Goal: Transaction & Acquisition: Subscribe to service/newsletter

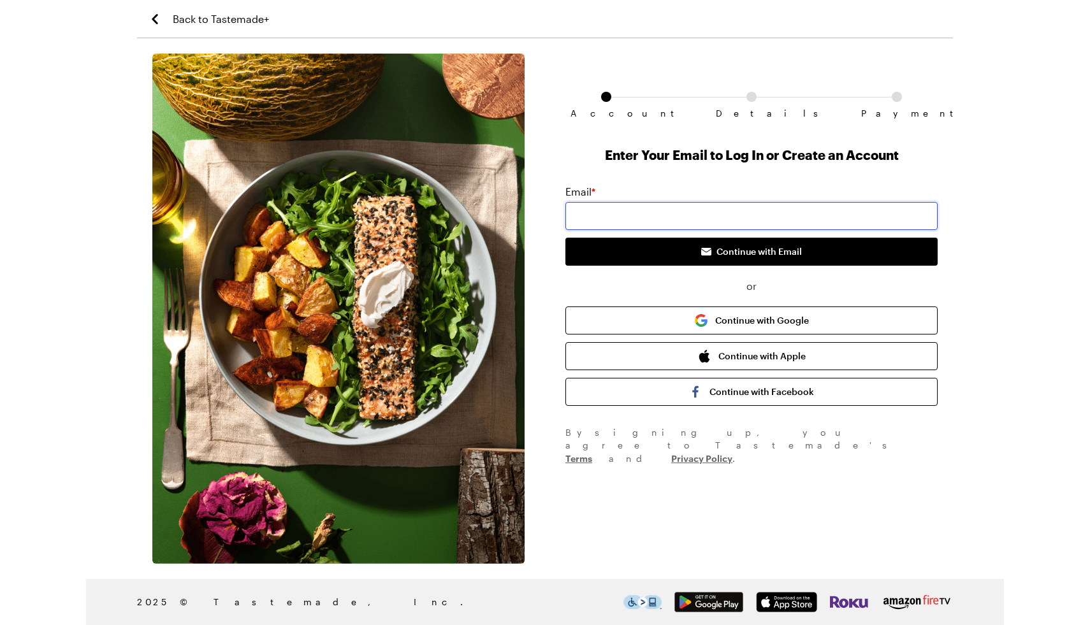
click at [716, 206] on input "email" at bounding box center [751, 216] width 372 height 28
type input "[EMAIL_ADDRESS][PERSON_NAME][DOMAIN_NAME]"
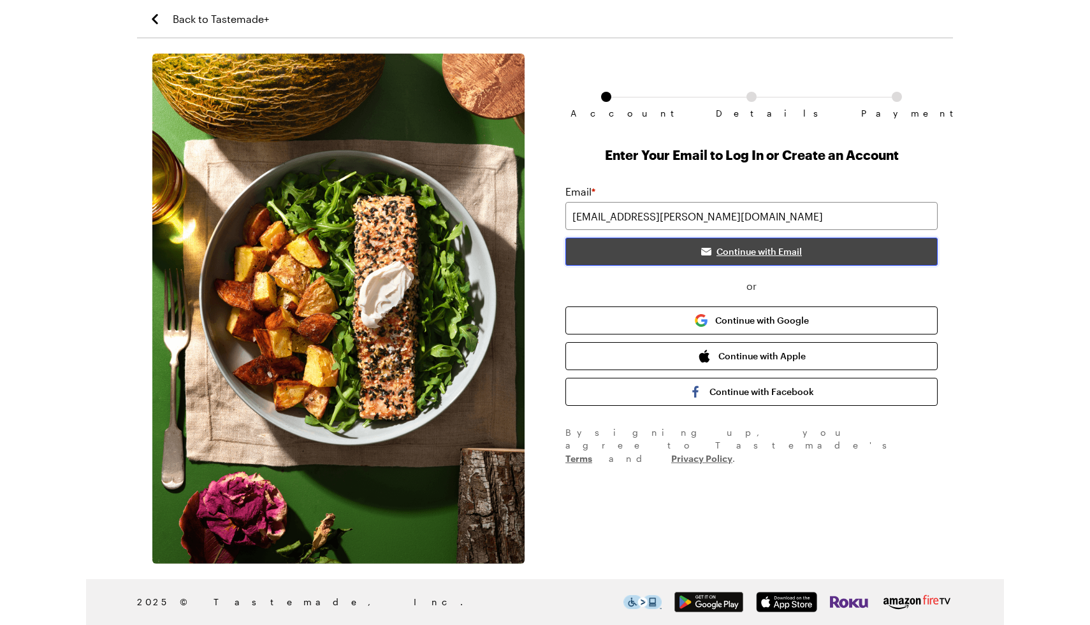
click at [689, 252] on button "Continue with Email" at bounding box center [751, 252] width 372 height 28
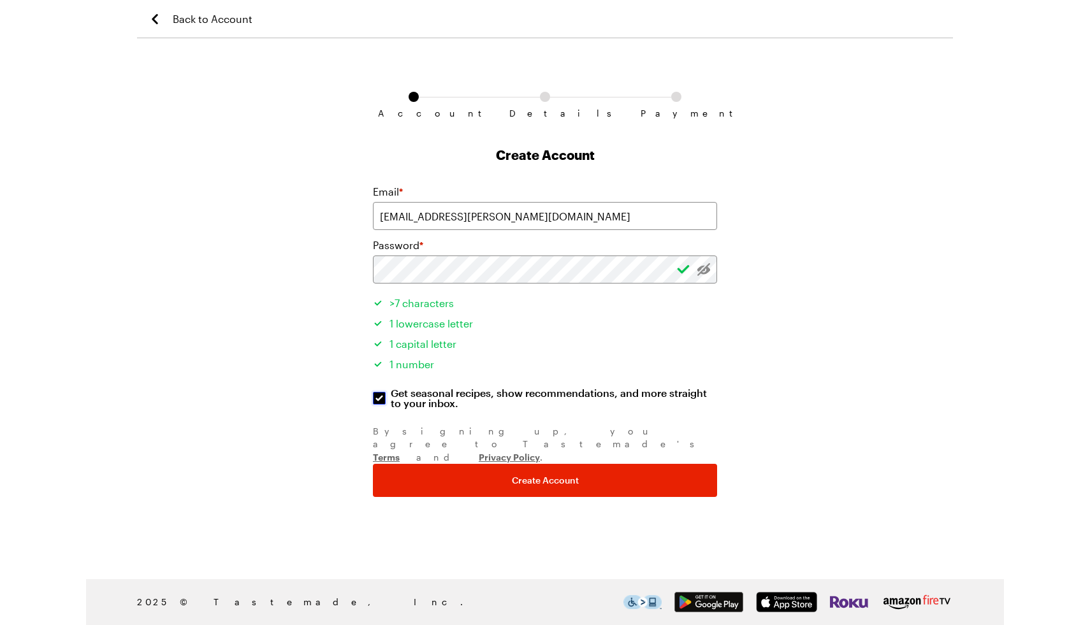
click at [378, 397] on input "Get seasonal recipes, show recommendations, and more straight to your inbox. Ge…" at bounding box center [379, 398] width 13 height 13
checkbox input "false"
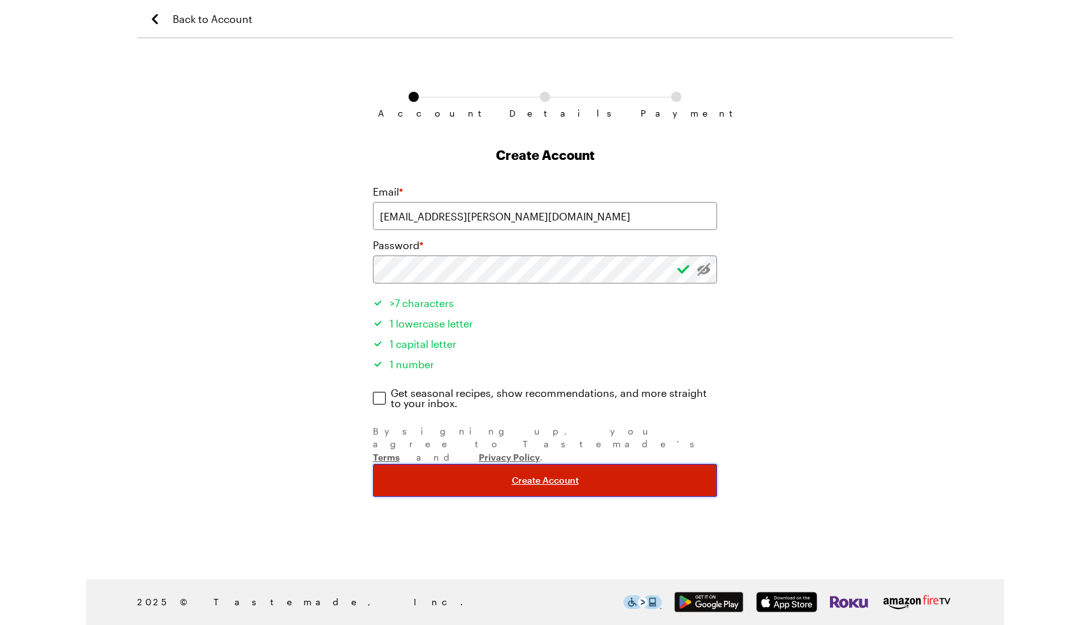
click at [450, 464] on button "Create Account" at bounding box center [545, 480] width 344 height 33
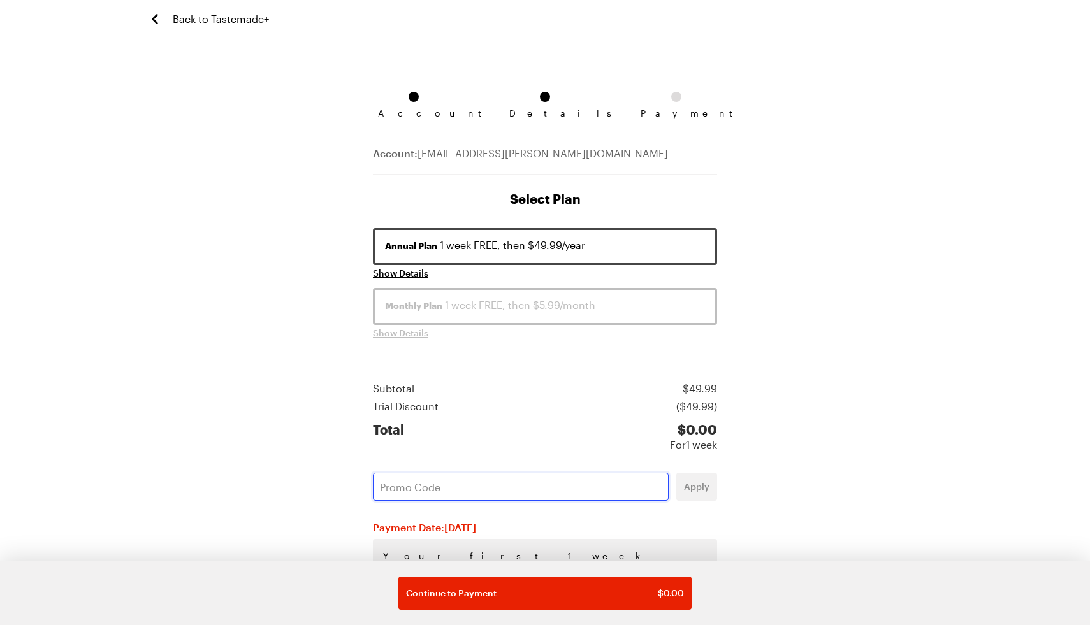
click at [428, 484] on input "text" at bounding box center [521, 487] width 296 height 28
paste input "N6TWX7SY"
type input "N6TWX7SY"
click at [693, 493] on button "Apply" at bounding box center [696, 487] width 41 height 28
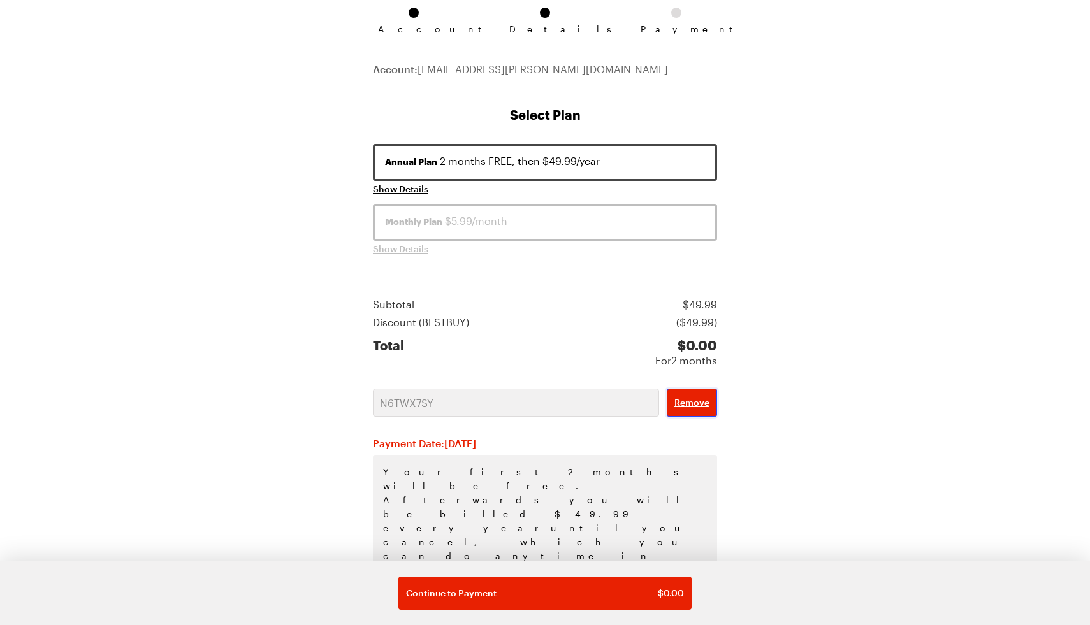
scroll to position [87, 0]
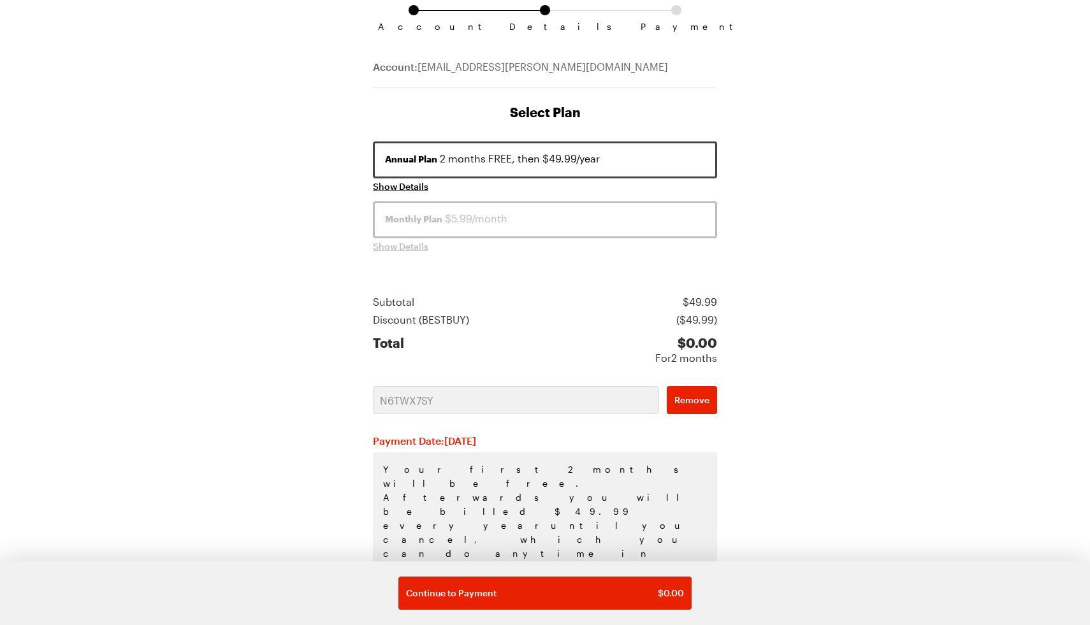
click at [516, 161] on div "Annual Plan 2 months FREE, then $49.99/year" at bounding box center [545, 158] width 320 height 15
drag, startPoint x: 451, startPoint y: 444, endPoint x: 554, endPoint y: 438, distance: 103.4
click at [554, 440] on h2 "Payment Date: [DATE]" at bounding box center [545, 441] width 344 height 13
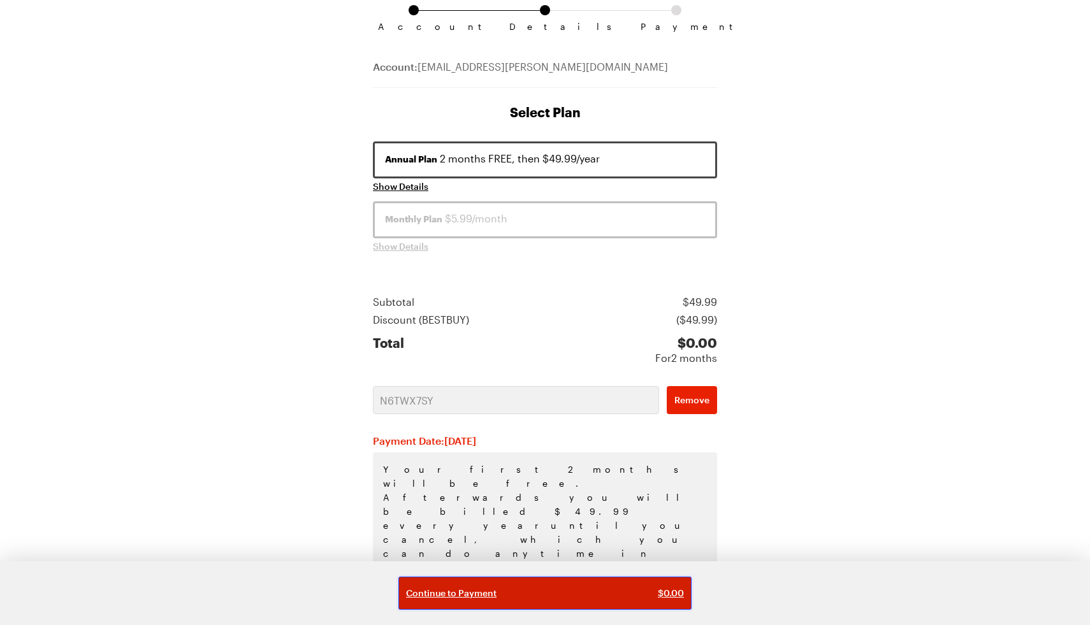
click at [479, 589] on span "Continue to Payment" at bounding box center [451, 593] width 90 height 13
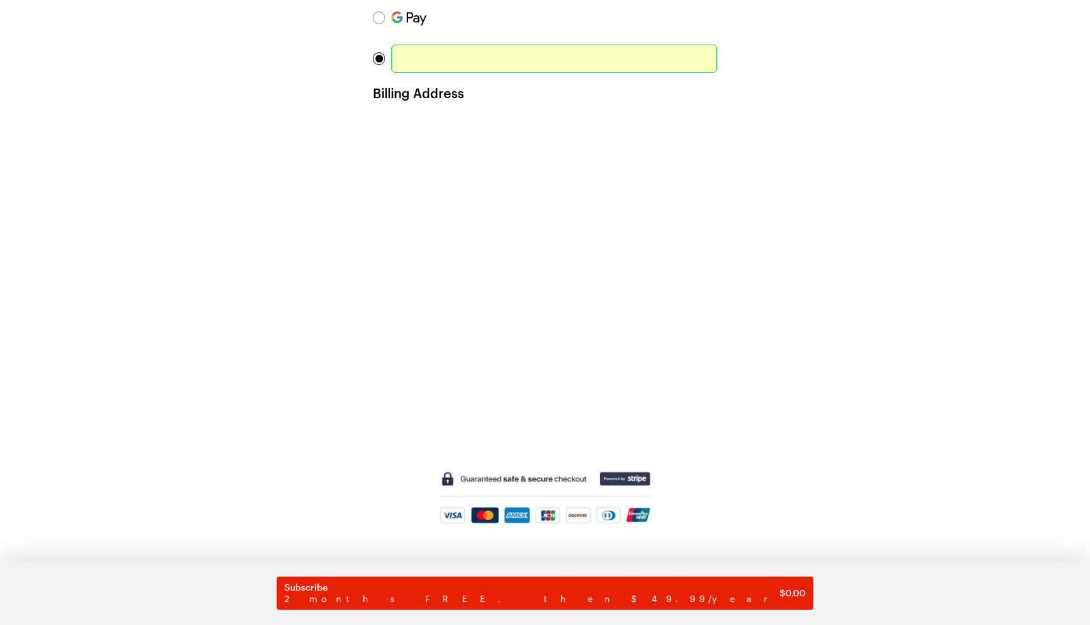
scroll to position [234, 0]
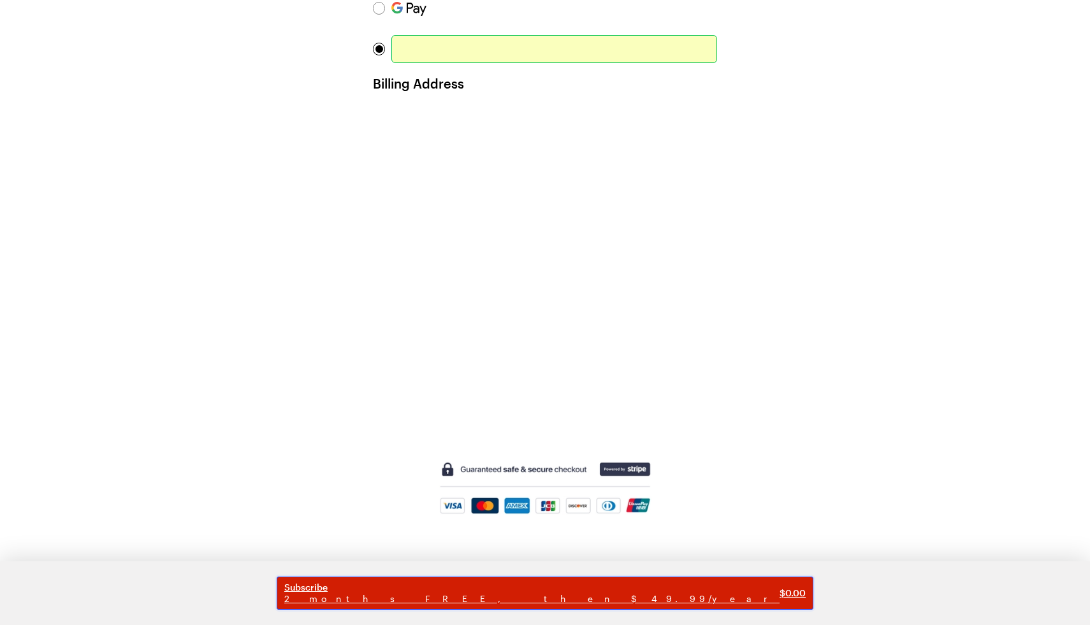
click at [512, 596] on span "2 months FREE, then $49.99/year" at bounding box center [531, 598] width 495 height 11
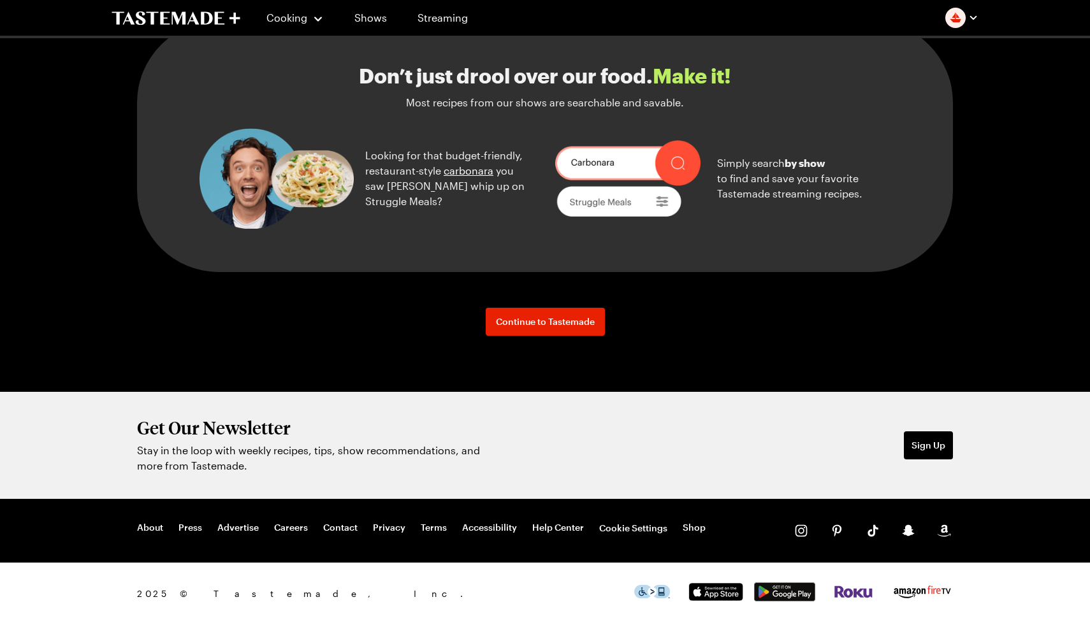
scroll to position [1693, 0]
click at [540, 326] on span "Continue to Tastemade" at bounding box center [545, 321] width 99 height 13
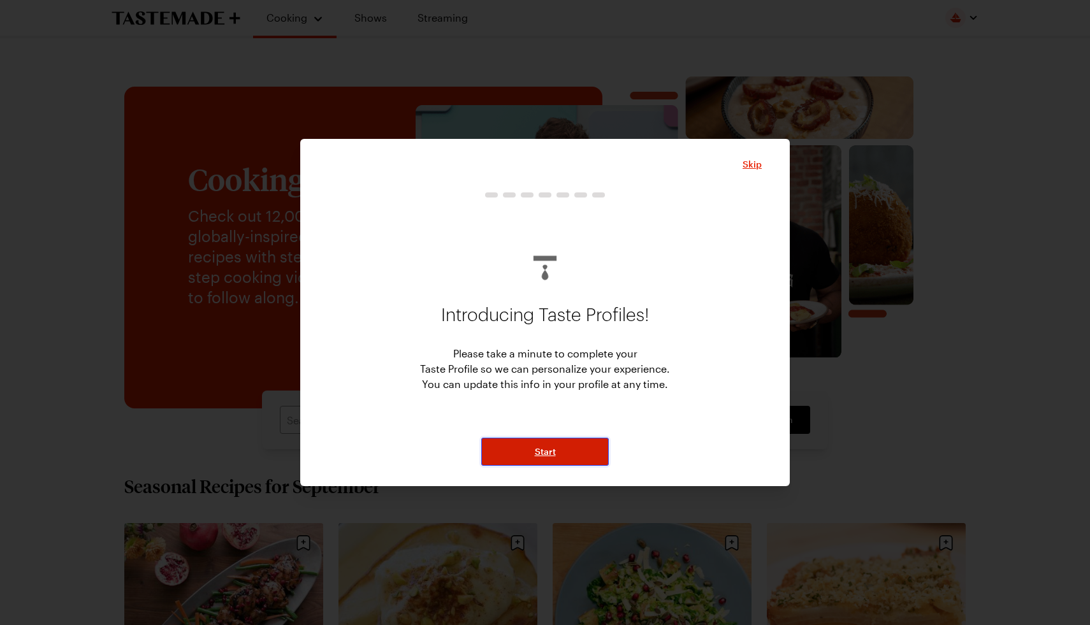
click at [543, 459] on button "Start" at bounding box center [544, 452] width 127 height 28
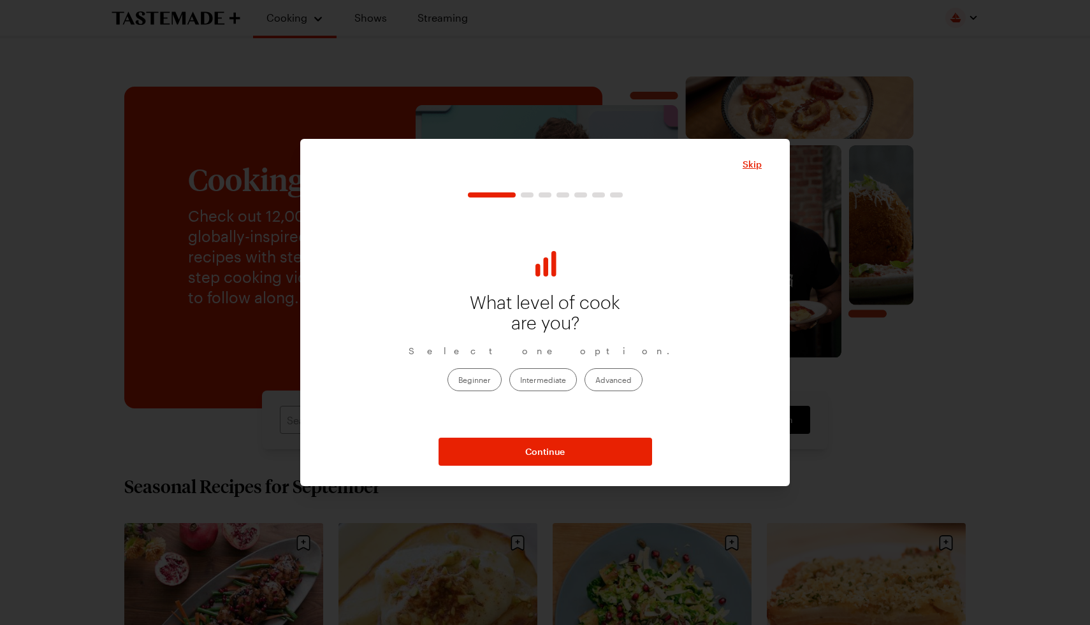
click at [481, 384] on label "Beginner" at bounding box center [474, 379] width 54 height 23
click at [458, 380] on input "Beginner" at bounding box center [458, 380] width 0 height 0
click at [570, 466] on div "Skip What level of cook are you? Select one option. Beginner Intermediate Advan…" at bounding box center [544, 312] width 489 height 347
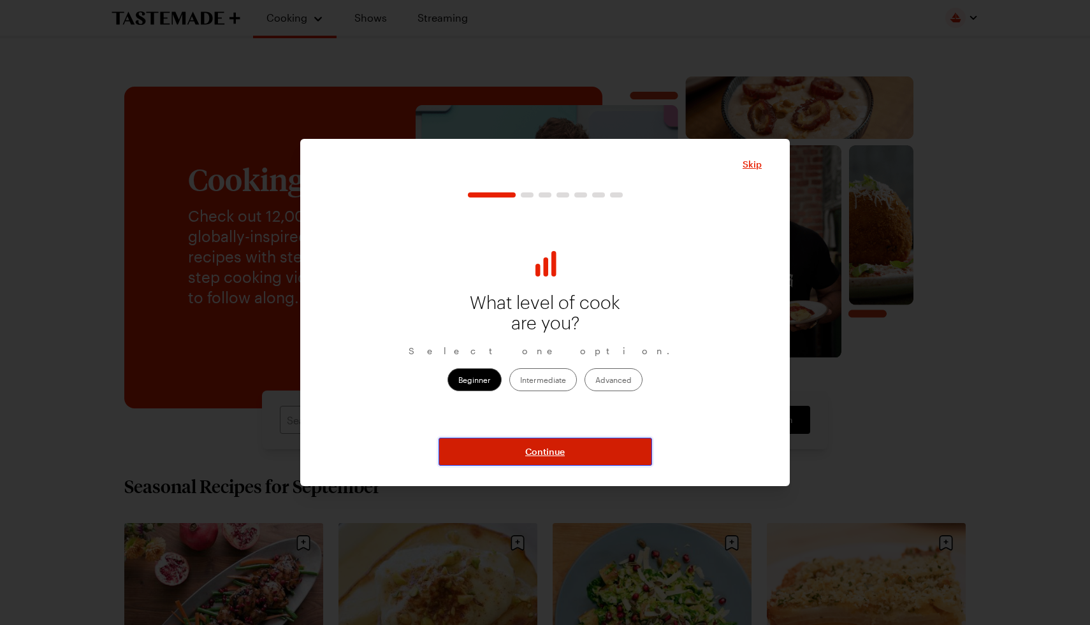
click at [563, 459] on button "Continue" at bounding box center [544, 452] width 213 height 28
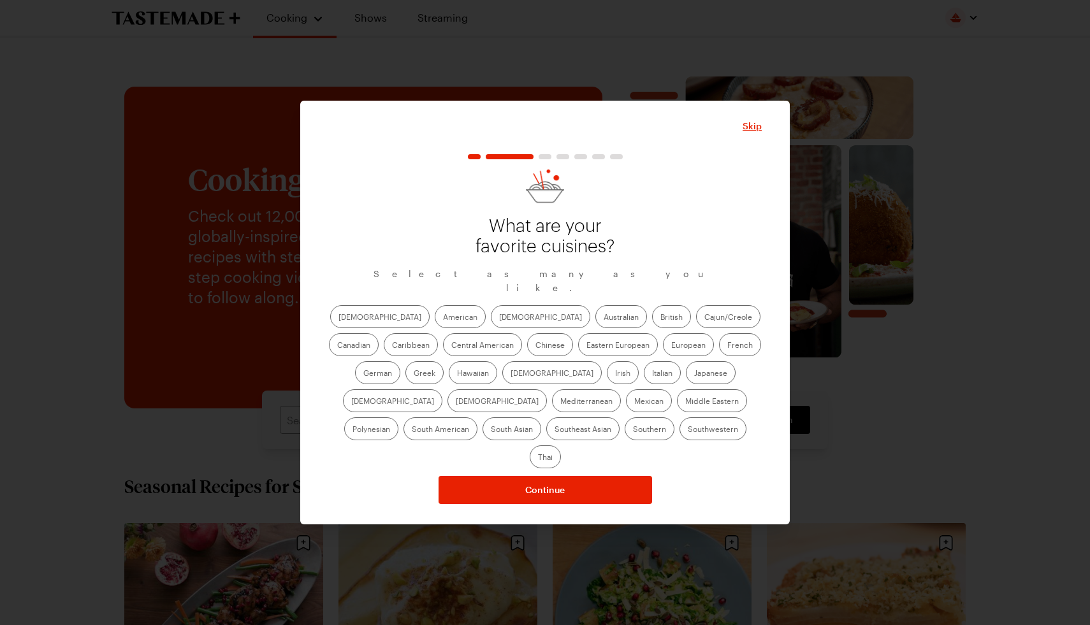
click at [435, 322] on label "American" at bounding box center [460, 316] width 51 height 23
click at [443, 318] on input "American" at bounding box center [443, 318] width 0 height 0
click at [491, 326] on label "[DEMOGRAPHIC_DATA]" at bounding box center [540, 316] width 99 height 23
click at [499, 318] on input "[DEMOGRAPHIC_DATA]" at bounding box center [499, 318] width 0 height 0
click at [438, 333] on label "Caribbean" at bounding box center [411, 344] width 54 height 23
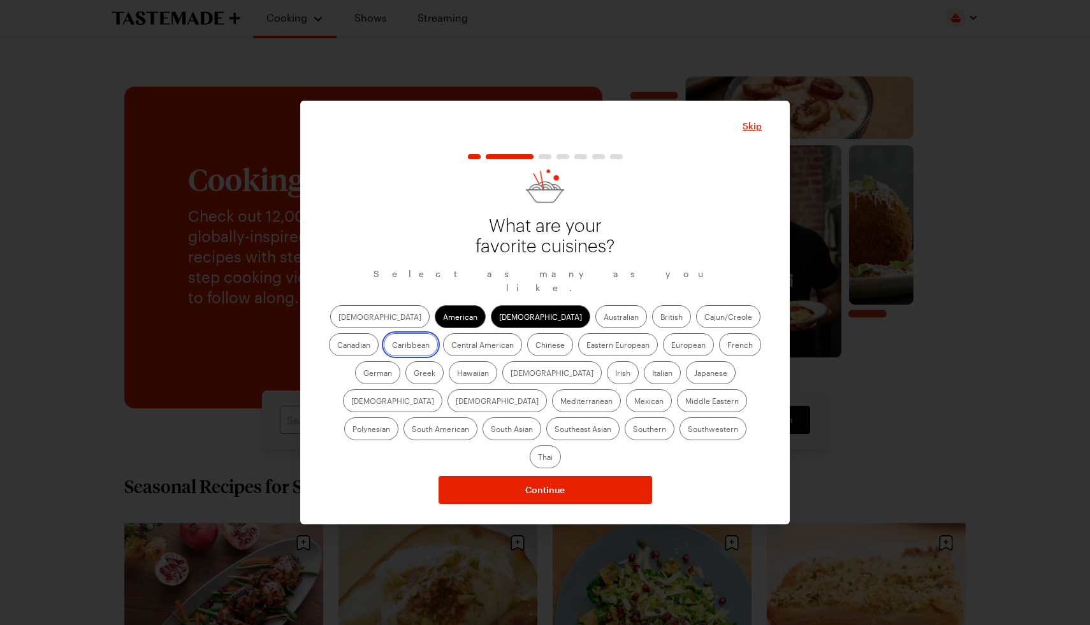
click at [392, 346] on input "Caribbean" at bounding box center [392, 346] width 0 height 0
click at [578, 352] on label "Eastern European" at bounding box center [618, 344] width 80 height 23
click at [586, 346] on European "Eastern European" at bounding box center [586, 346] width 0 height 0
click at [663, 356] on label "European" at bounding box center [688, 344] width 51 height 23
click at [671, 346] on input "European" at bounding box center [671, 346] width 0 height 0
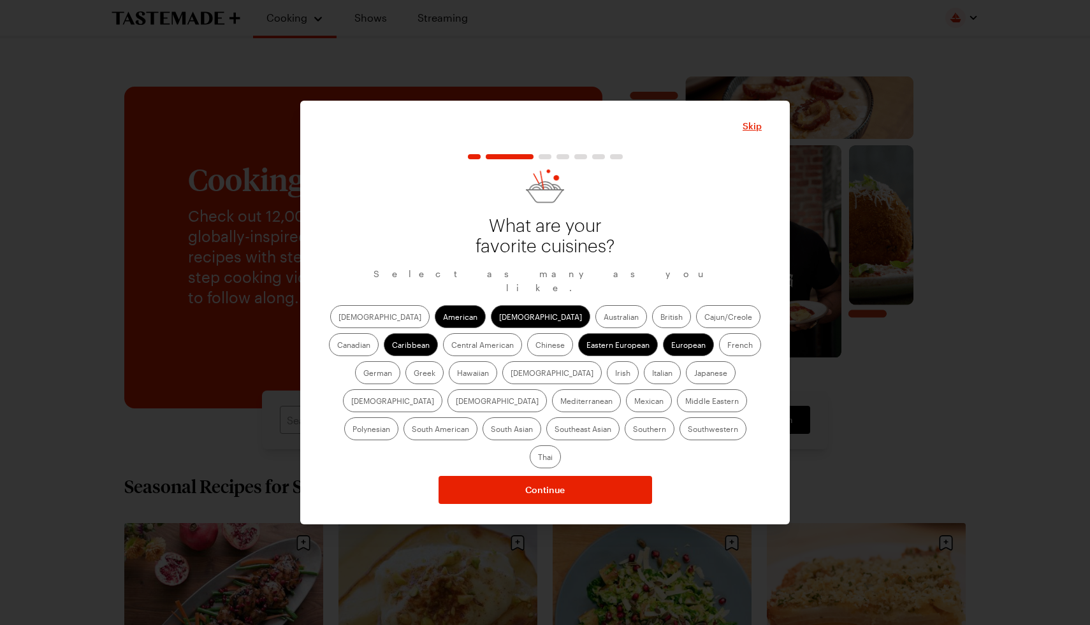
click at [442, 389] on label "[DEMOGRAPHIC_DATA]" at bounding box center [392, 400] width 99 height 23
click at [351, 402] on input "[DEMOGRAPHIC_DATA]" at bounding box center [351, 402] width 0 height 0
click at [400, 361] on label "German" at bounding box center [377, 372] width 45 height 23
click at [363, 374] on input "German" at bounding box center [363, 374] width 0 height 0
click at [443, 361] on label "Greek" at bounding box center [424, 372] width 38 height 23
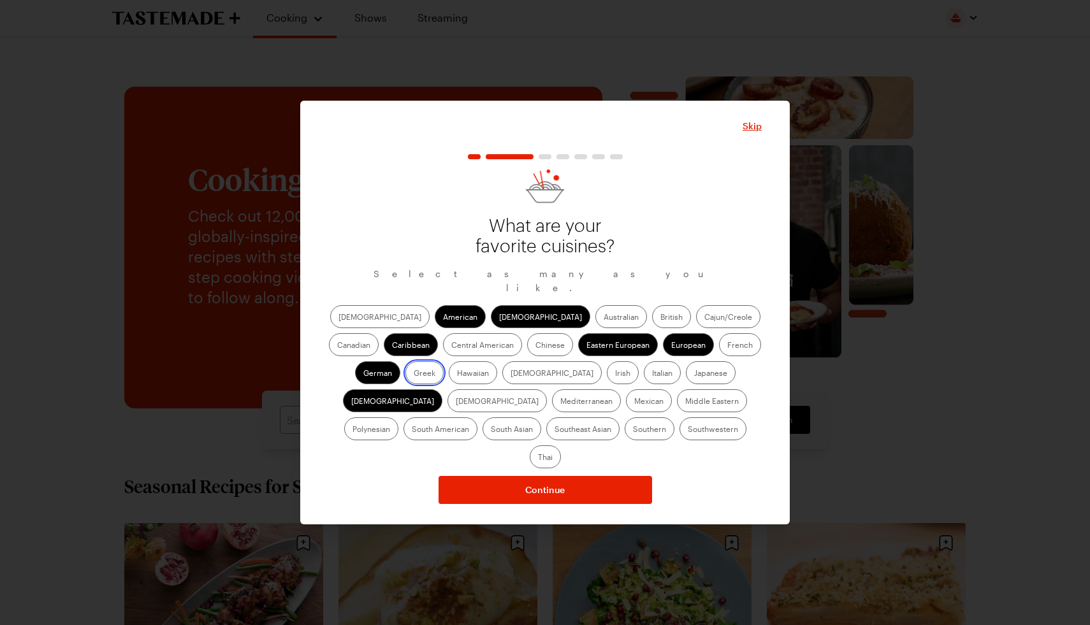
click at [414, 374] on input "Greek" at bounding box center [414, 374] width 0 height 0
click at [644, 379] on label "Italian" at bounding box center [662, 372] width 37 height 23
click at [652, 374] on input "Italian" at bounding box center [652, 374] width 0 height 0
click at [621, 389] on label "Mediterranean" at bounding box center [586, 400] width 69 height 23
click at [560, 402] on input "Mediterranean" at bounding box center [560, 402] width 0 height 0
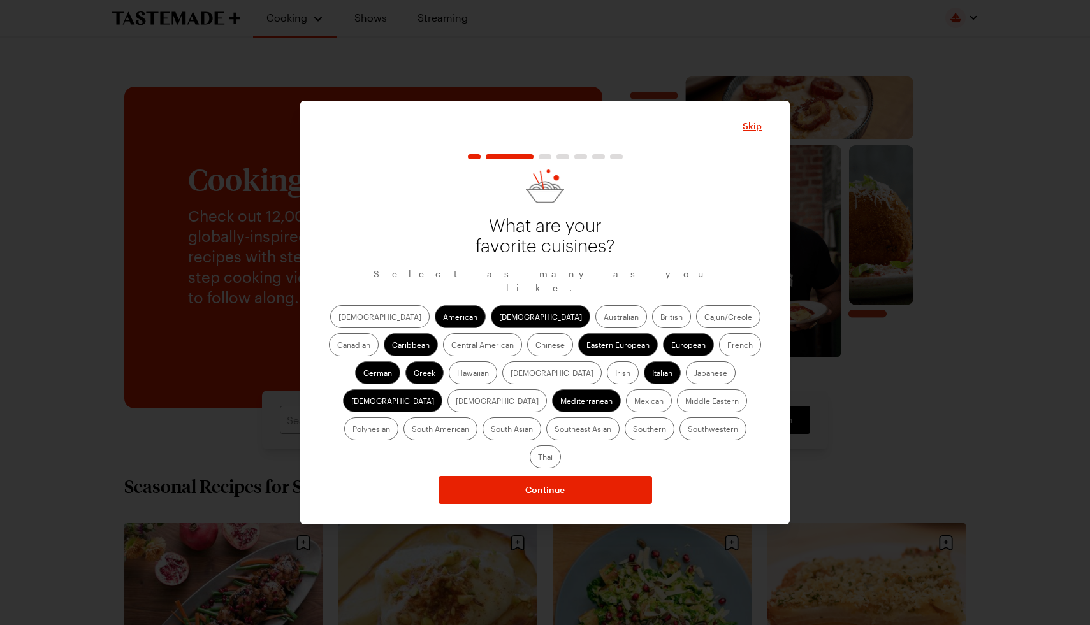
click at [679, 435] on label "Southwestern" at bounding box center [712, 428] width 67 height 23
click at [687, 430] on input "Southwestern" at bounding box center [687, 430] width 0 height 0
click at [626, 406] on label "Mexican" at bounding box center [649, 400] width 46 height 23
click at [634, 402] on input "Mexican" at bounding box center [634, 402] width 0 height 0
click at [677, 405] on label "Middle Eastern" at bounding box center [712, 400] width 70 height 23
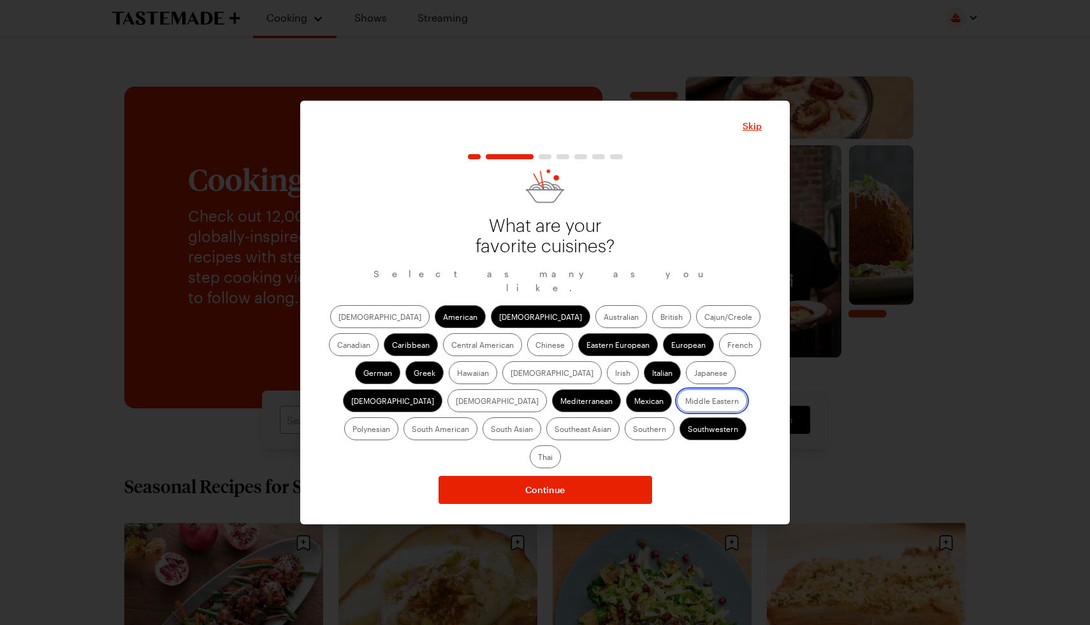
click at [685, 402] on Eastern "Middle Eastern" at bounding box center [685, 402] width 0 height 0
click at [561, 445] on label "Thai" at bounding box center [544, 456] width 31 height 23
click at [538, 458] on input "Thai" at bounding box center [538, 458] width 0 height 0
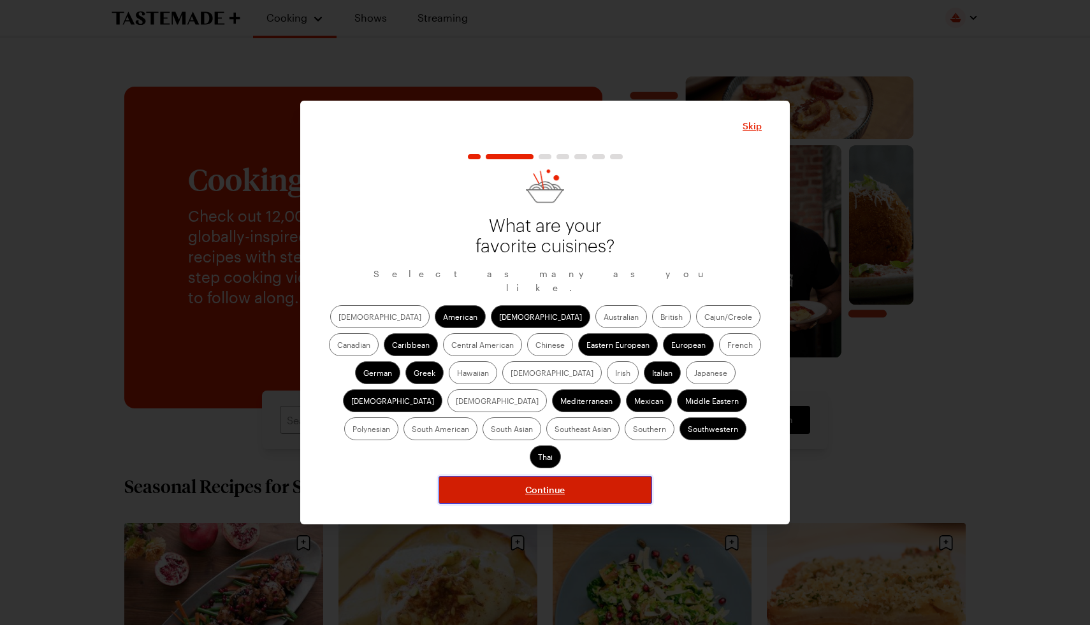
click at [546, 484] on span "Continue" at bounding box center [545, 490] width 40 height 13
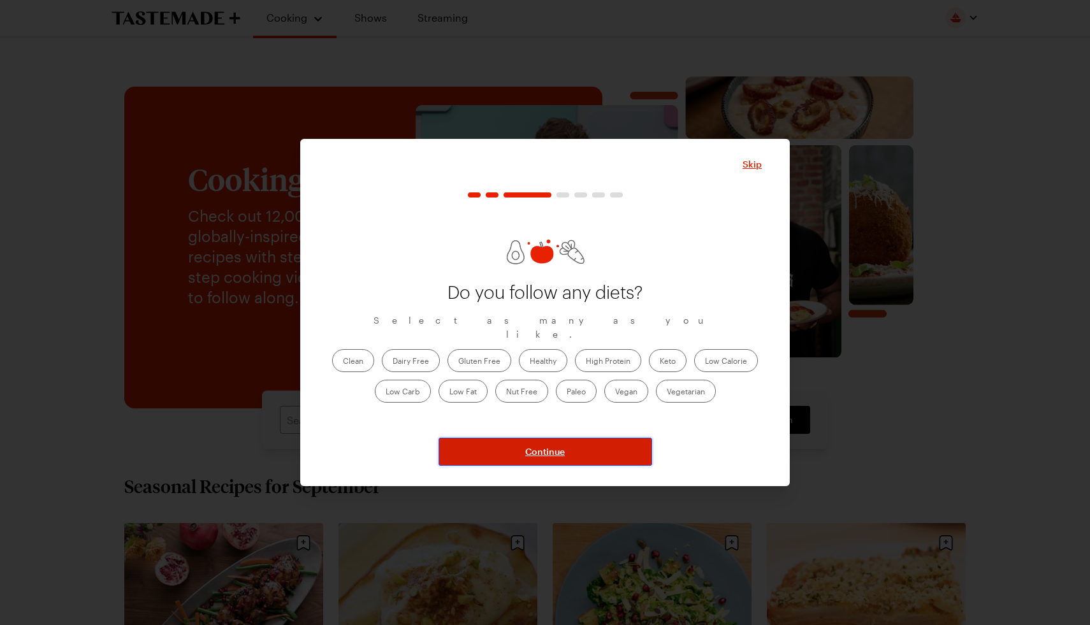
click at [552, 456] on span "Continue" at bounding box center [545, 451] width 40 height 13
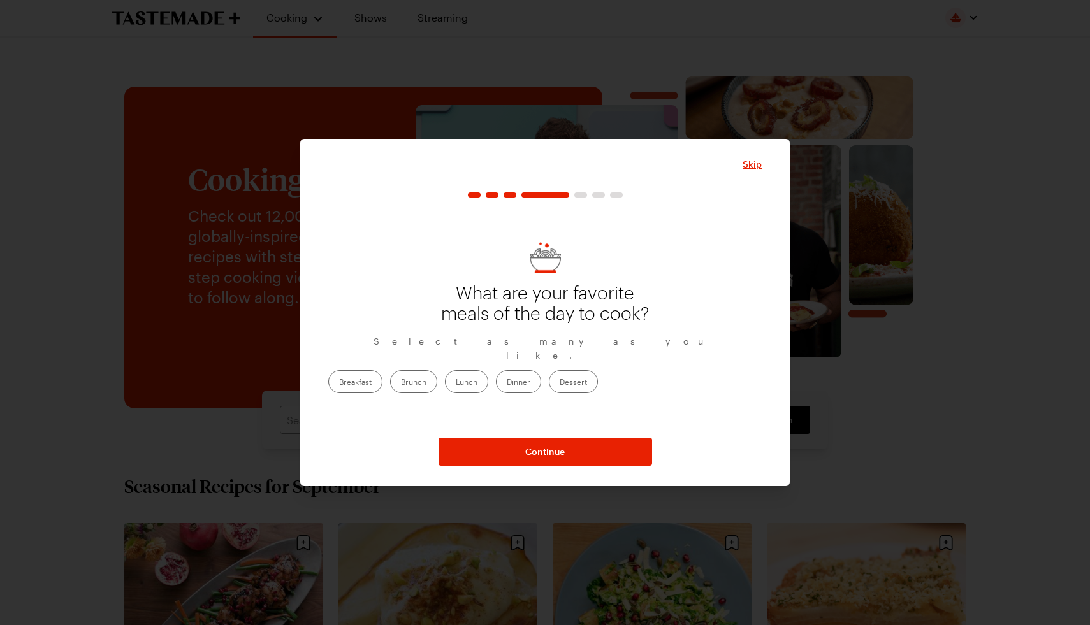
click at [488, 377] on label "Lunch" at bounding box center [466, 381] width 43 height 23
click at [456, 383] on input "Lunch" at bounding box center [456, 383] width 0 height 0
click at [541, 380] on label "Dinner" at bounding box center [518, 381] width 45 height 23
click at [507, 383] on input "Dinner" at bounding box center [507, 383] width 0 height 0
click at [488, 380] on label "Lunch" at bounding box center [466, 381] width 43 height 23
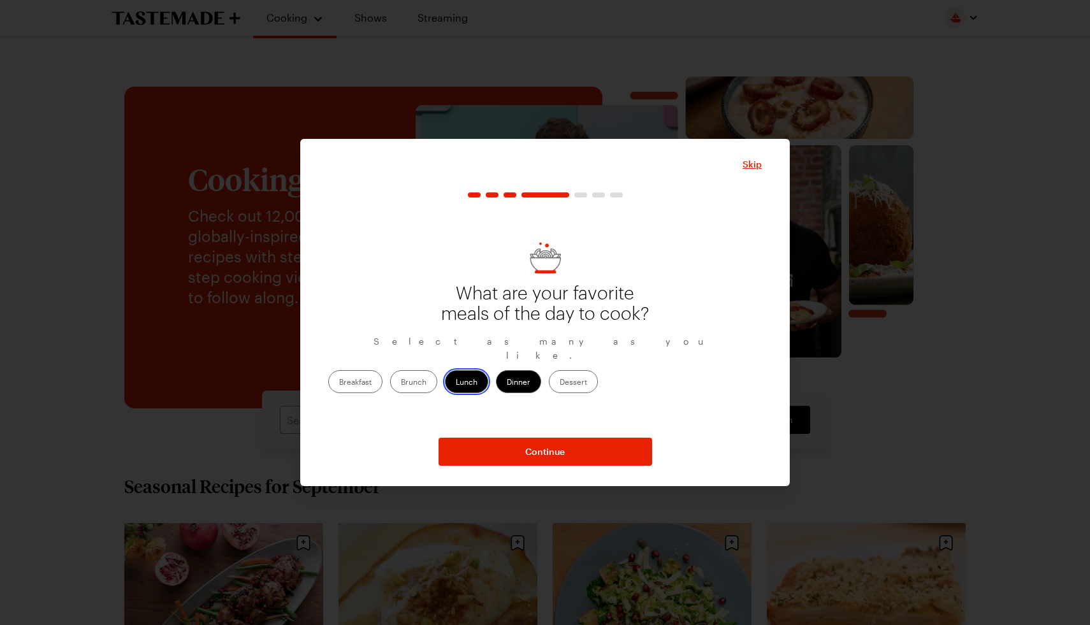
click at [456, 383] on input "Lunch" at bounding box center [456, 383] width 0 height 0
click at [598, 380] on label "Dessert" at bounding box center [573, 381] width 49 height 23
click at [559, 383] on input "Dessert" at bounding box center [559, 383] width 0 height 0
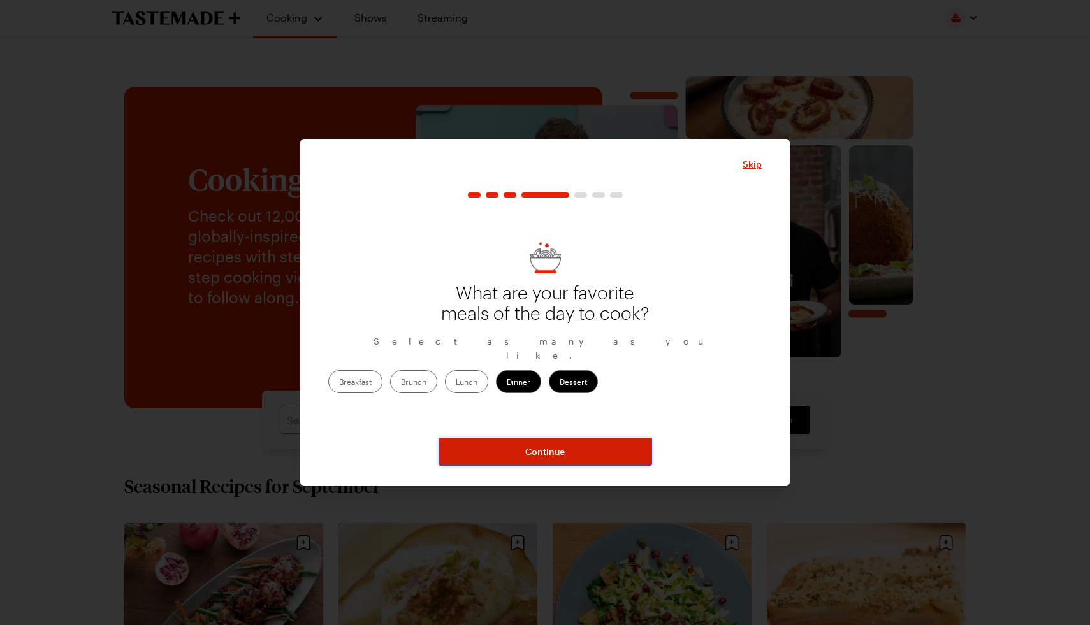
click at [576, 444] on button "Continue" at bounding box center [544, 452] width 213 height 28
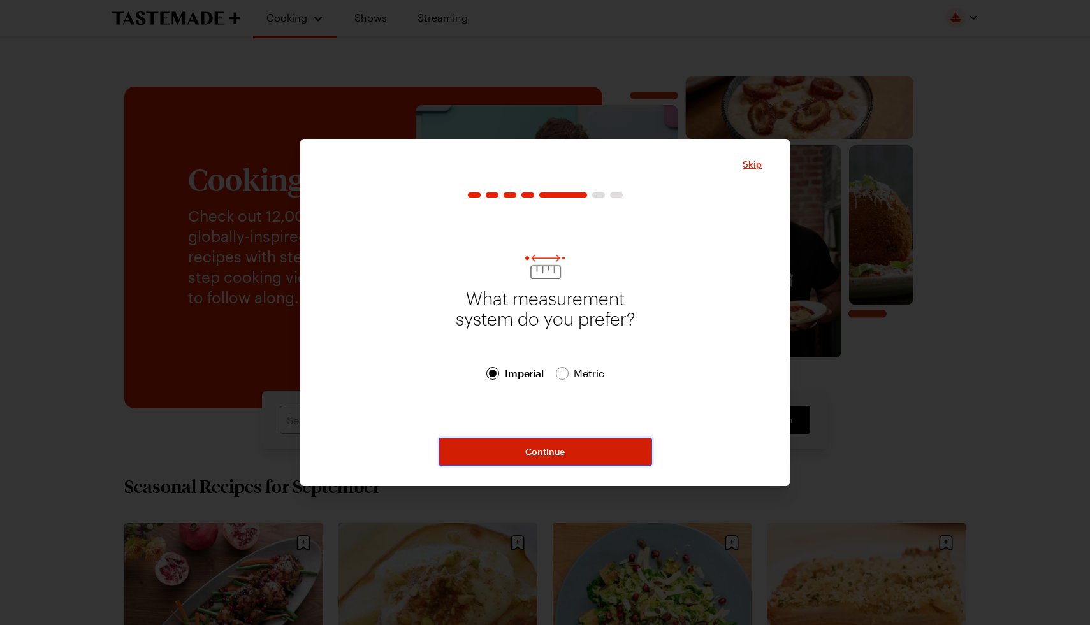
click at [548, 449] on span "Continue" at bounding box center [545, 451] width 40 height 13
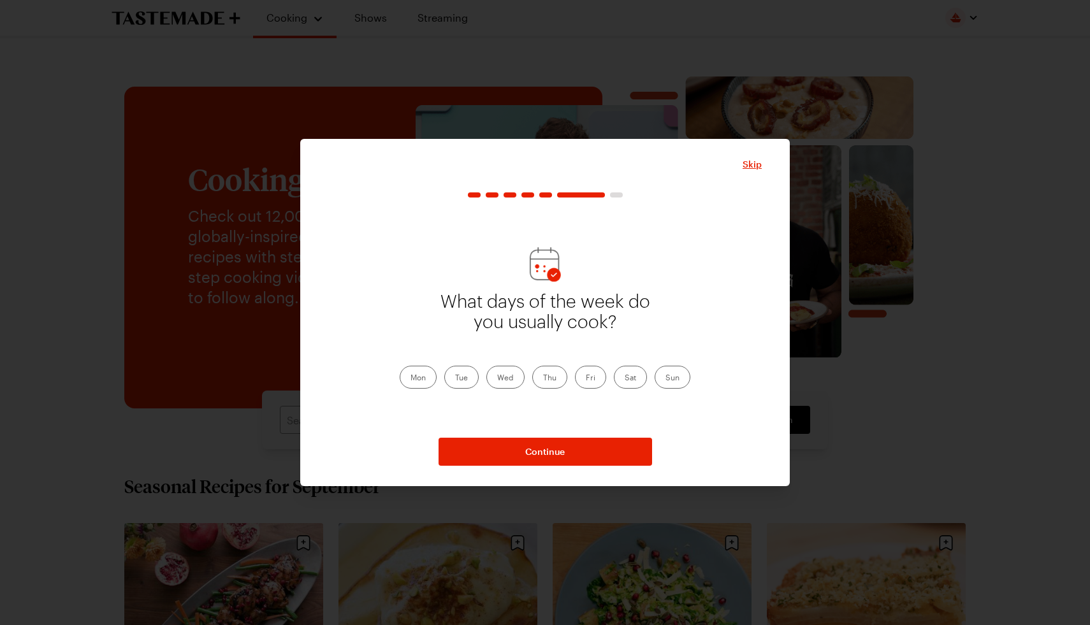
click at [419, 373] on label "Mon" at bounding box center [417, 377] width 37 height 23
click at [410, 378] on input "Mon" at bounding box center [410, 378] width 0 height 0
click at [502, 377] on label "Wed" at bounding box center [505, 377] width 38 height 23
click at [497, 378] on input "Wed" at bounding box center [497, 378] width 0 height 0
click at [540, 377] on label "Thu" at bounding box center [549, 377] width 35 height 23
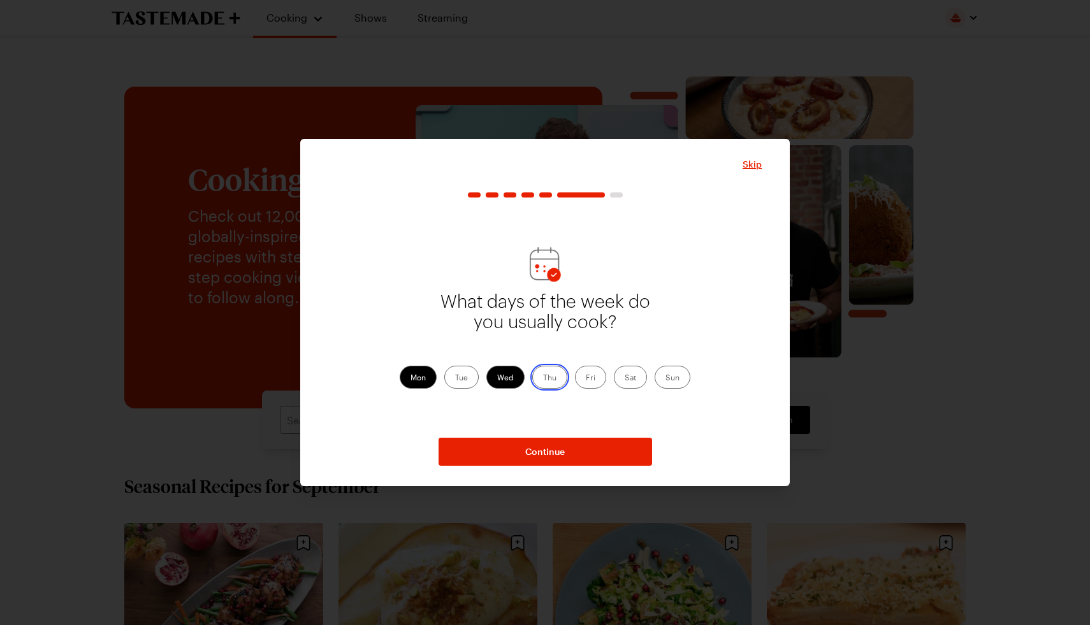
click at [543, 378] on input "Thu" at bounding box center [543, 378] width 0 height 0
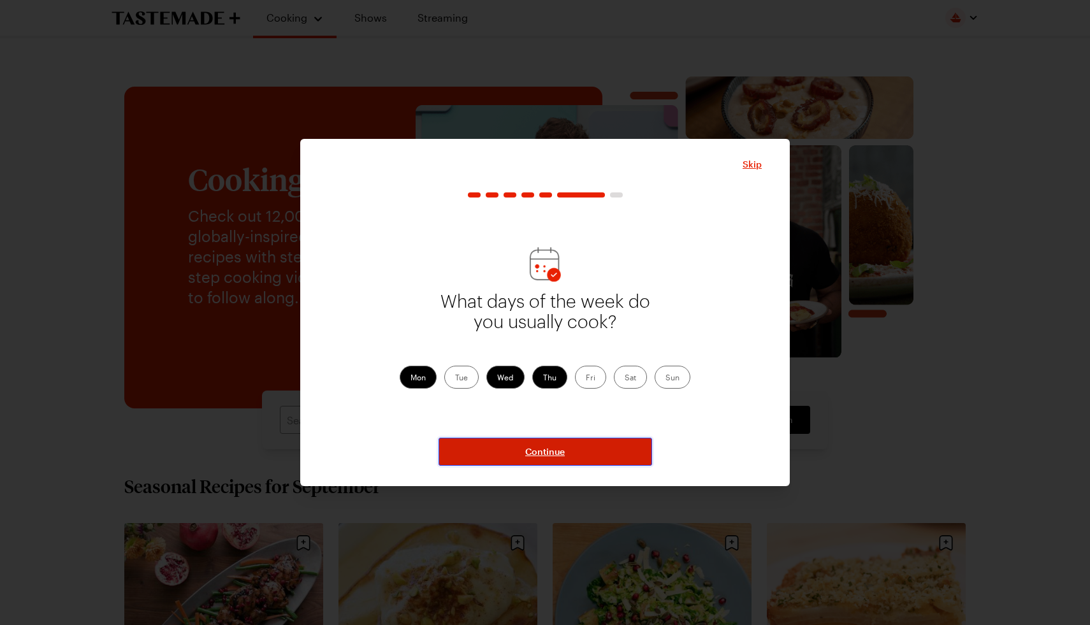
click at [564, 453] on span "Continue" at bounding box center [545, 451] width 40 height 13
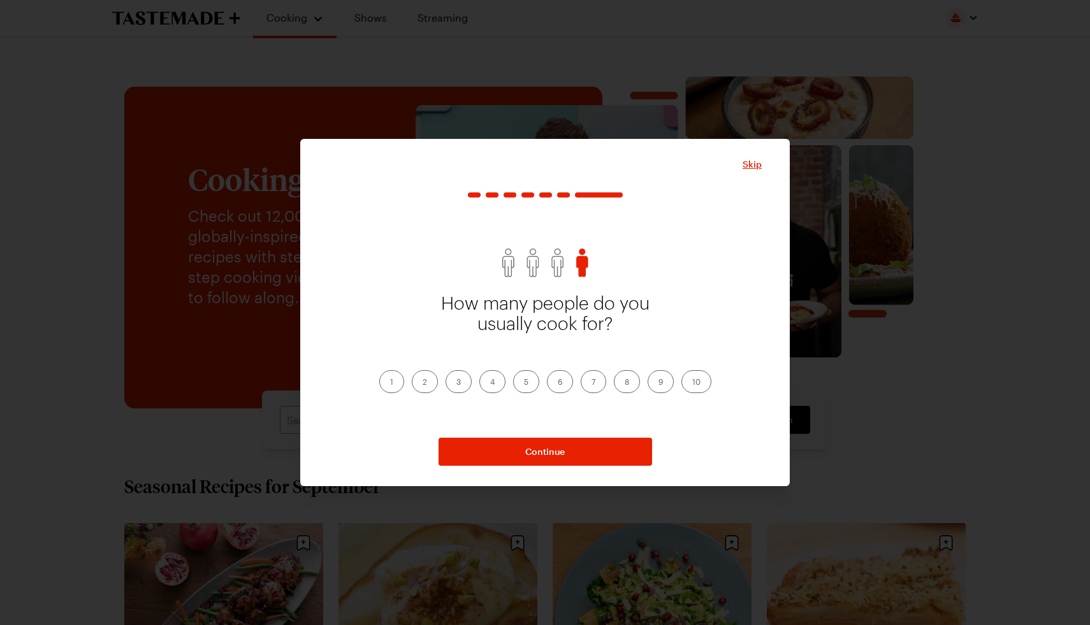
click at [384, 378] on label "1" at bounding box center [391, 381] width 25 height 23
click at [390, 383] on input "1" at bounding box center [390, 383] width 0 height 0
click at [541, 433] on div "How many people do you usually cook for? 1 2 3 4 5 6 7 8 9 10 Continue" at bounding box center [544, 328] width 433 height 273
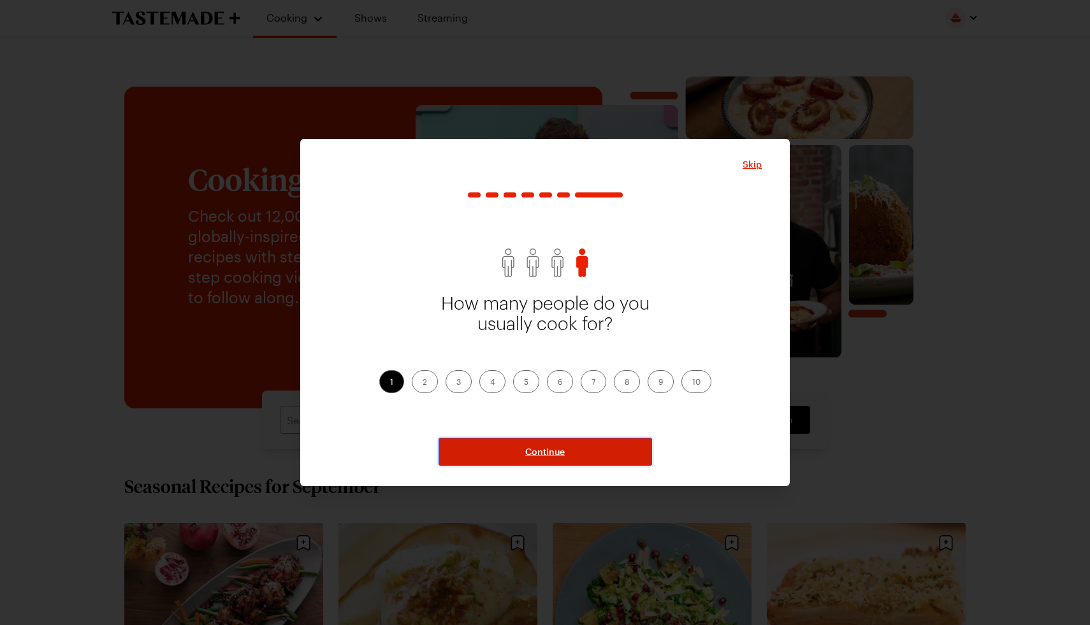
click at [547, 446] on span "Continue" at bounding box center [545, 451] width 40 height 13
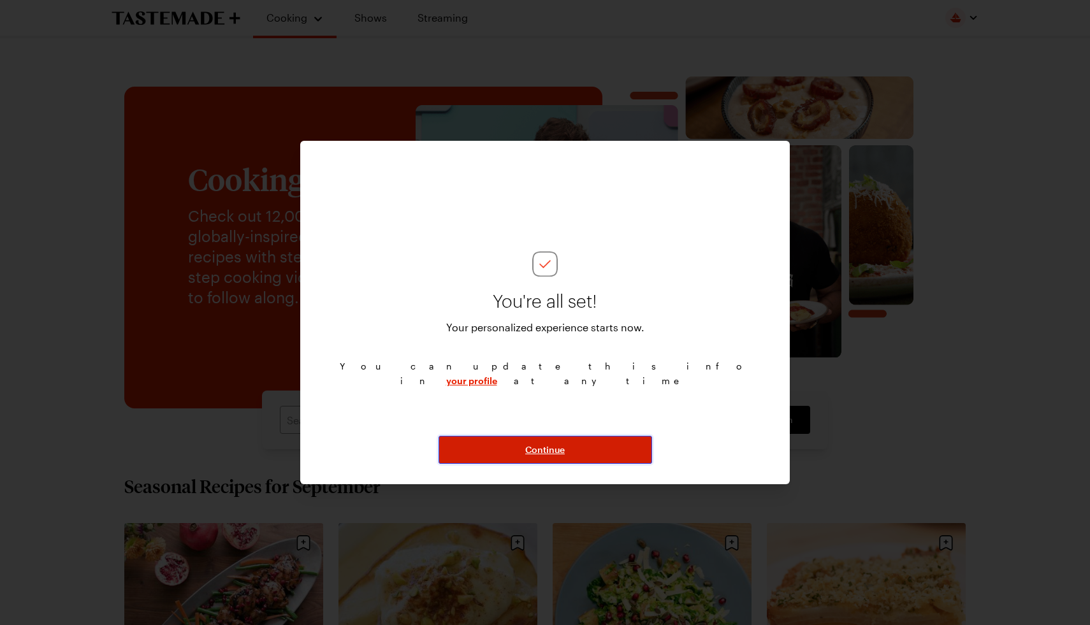
click at [547, 450] on span "Continue" at bounding box center [545, 449] width 40 height 13
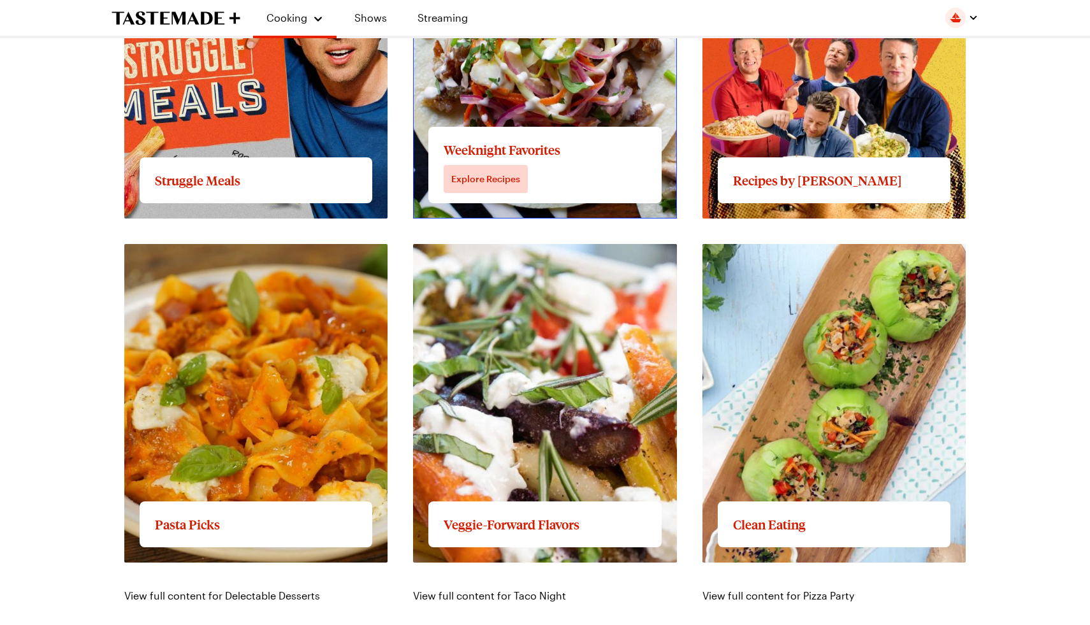
scroll to position [1212, 0]
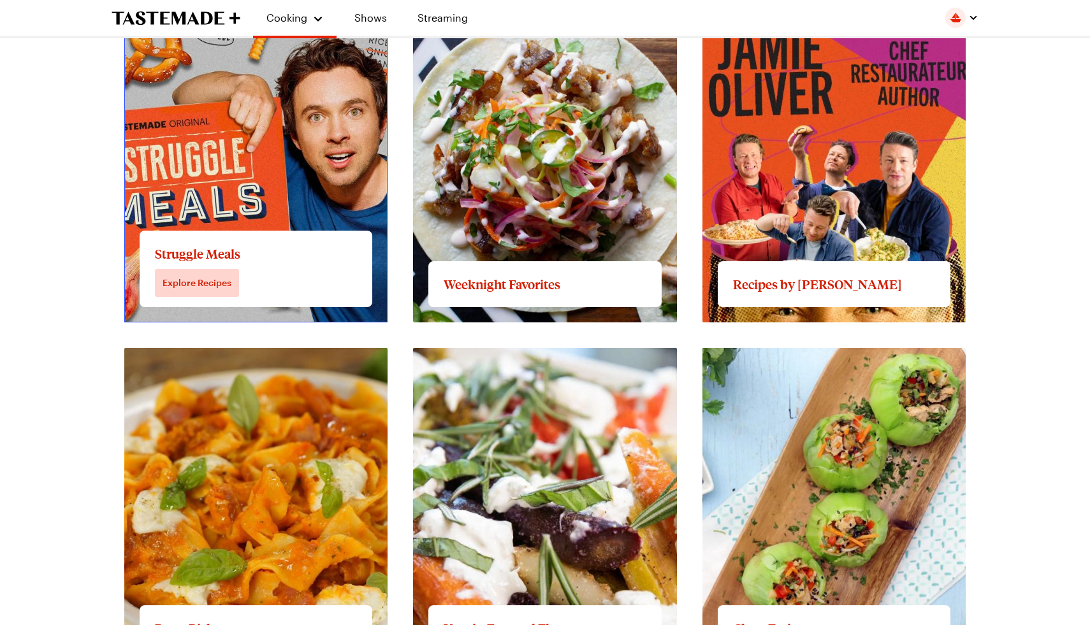
click at [217, 17] on link "View full content for Struggle Meals" at bounding box center [210, 11] width 173 height 12
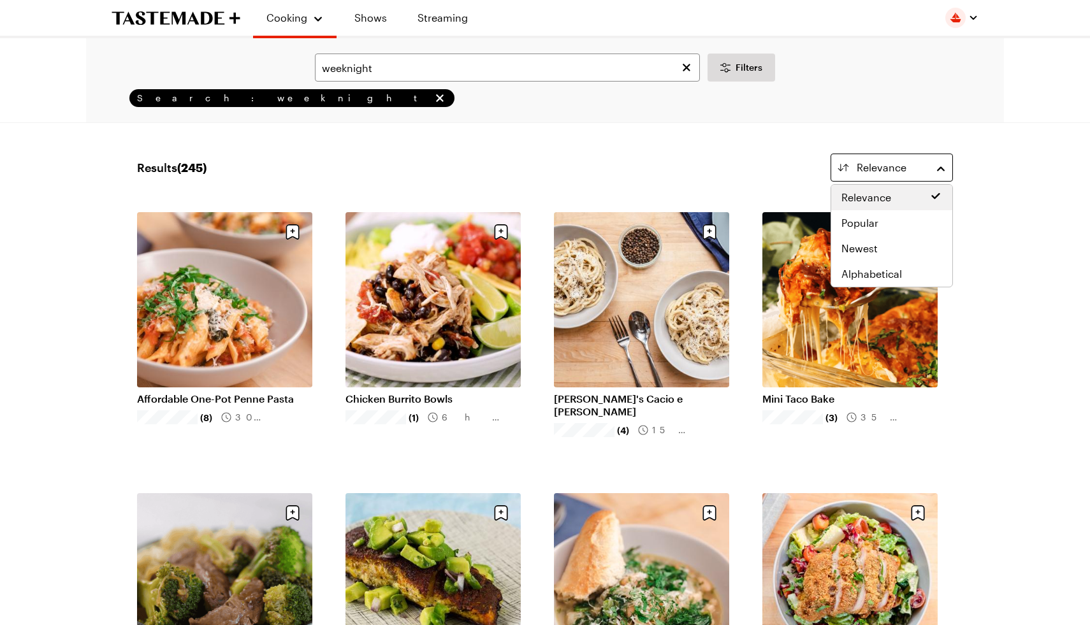
click at [888, 157] on button "Relevance" at bounding box center [891, 168] width 122 height 28
click at [852, 216] on span "Popular" at bounding box center [859, 222] width 37 height 15
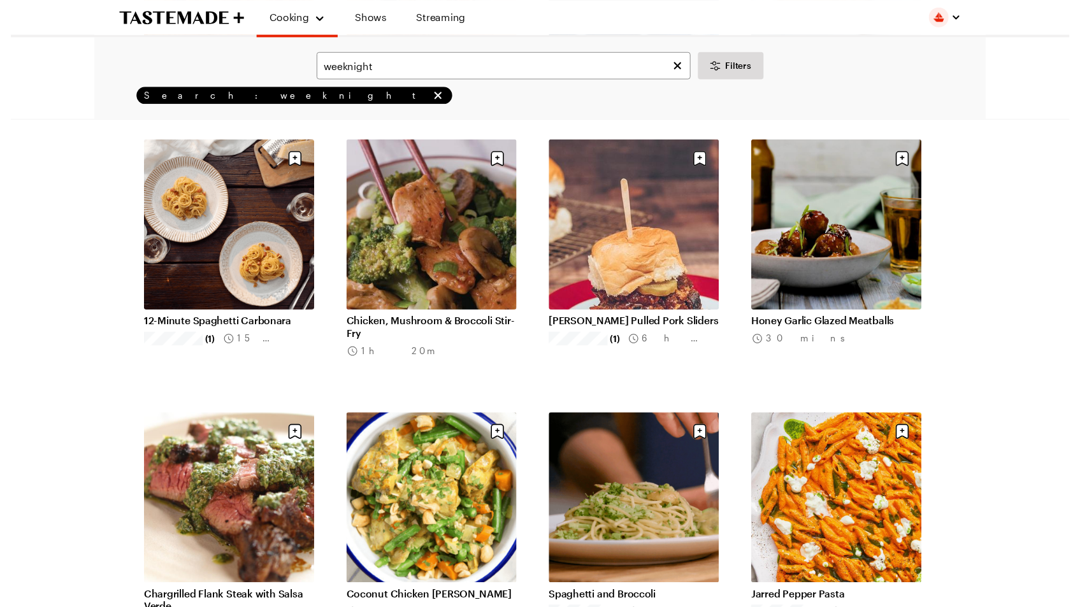
scroll to position [910, 0]
